Goal: Find specific page/section: Find specific page/section

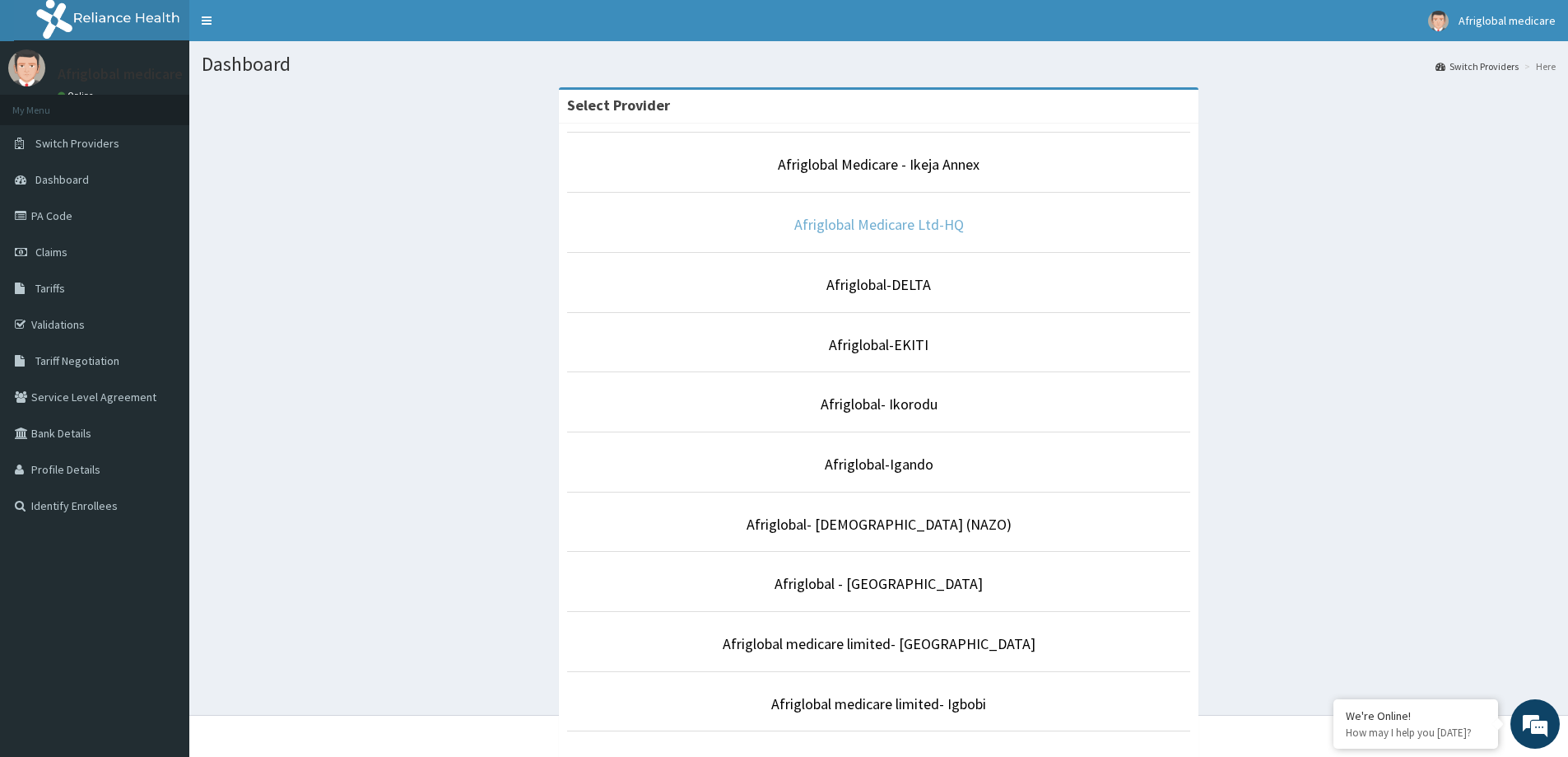
click at [810, 228] on link "Afriglobal Medicare Ltd-HQ" at bounding box center [879, 224] width 170 height 19
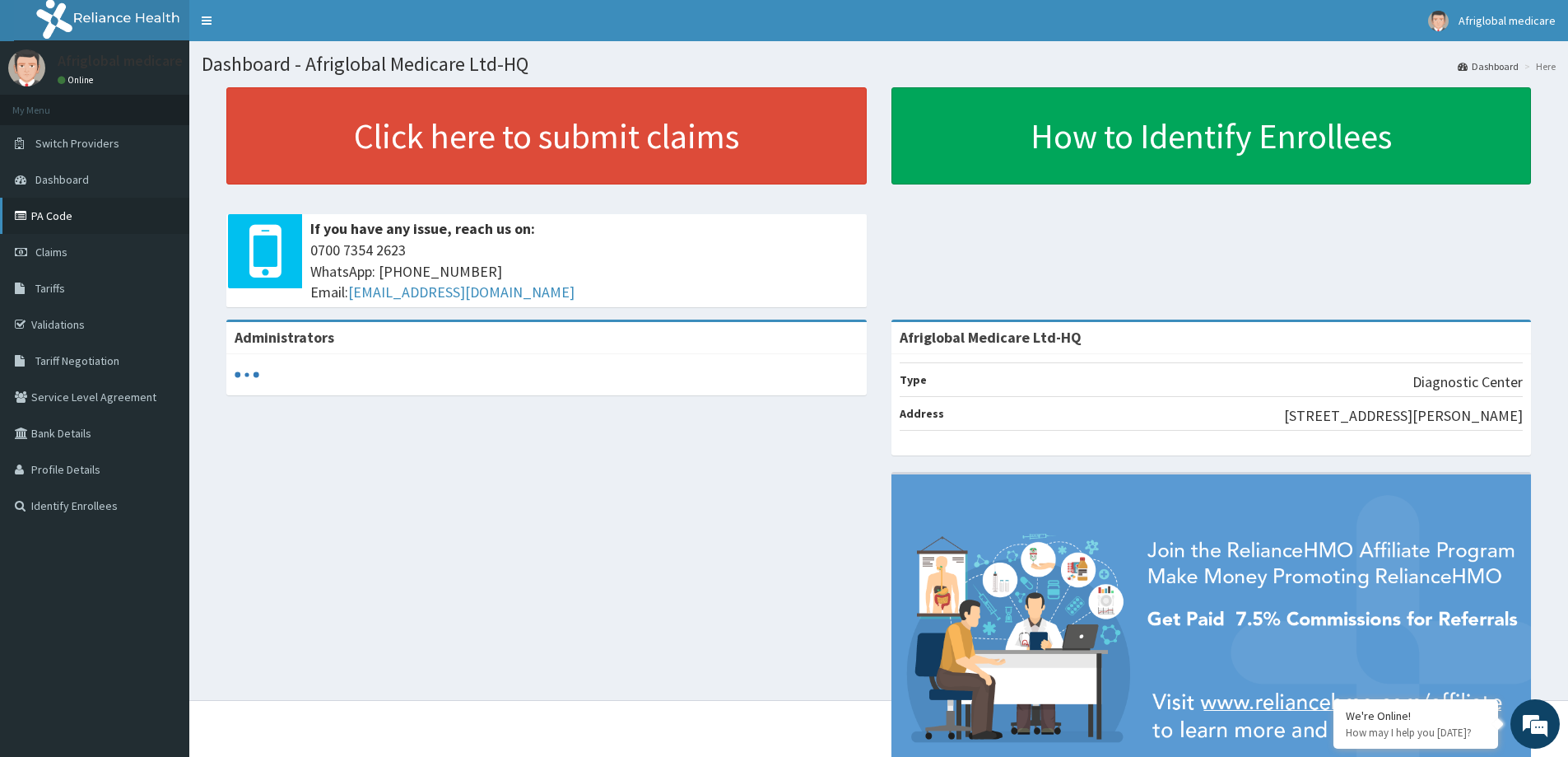
click at [54, 213] on link "PA Code" at bounding box center [94, 215] width 189 height 36
